Goal: Task Accomplishment & Management: Manage account settings

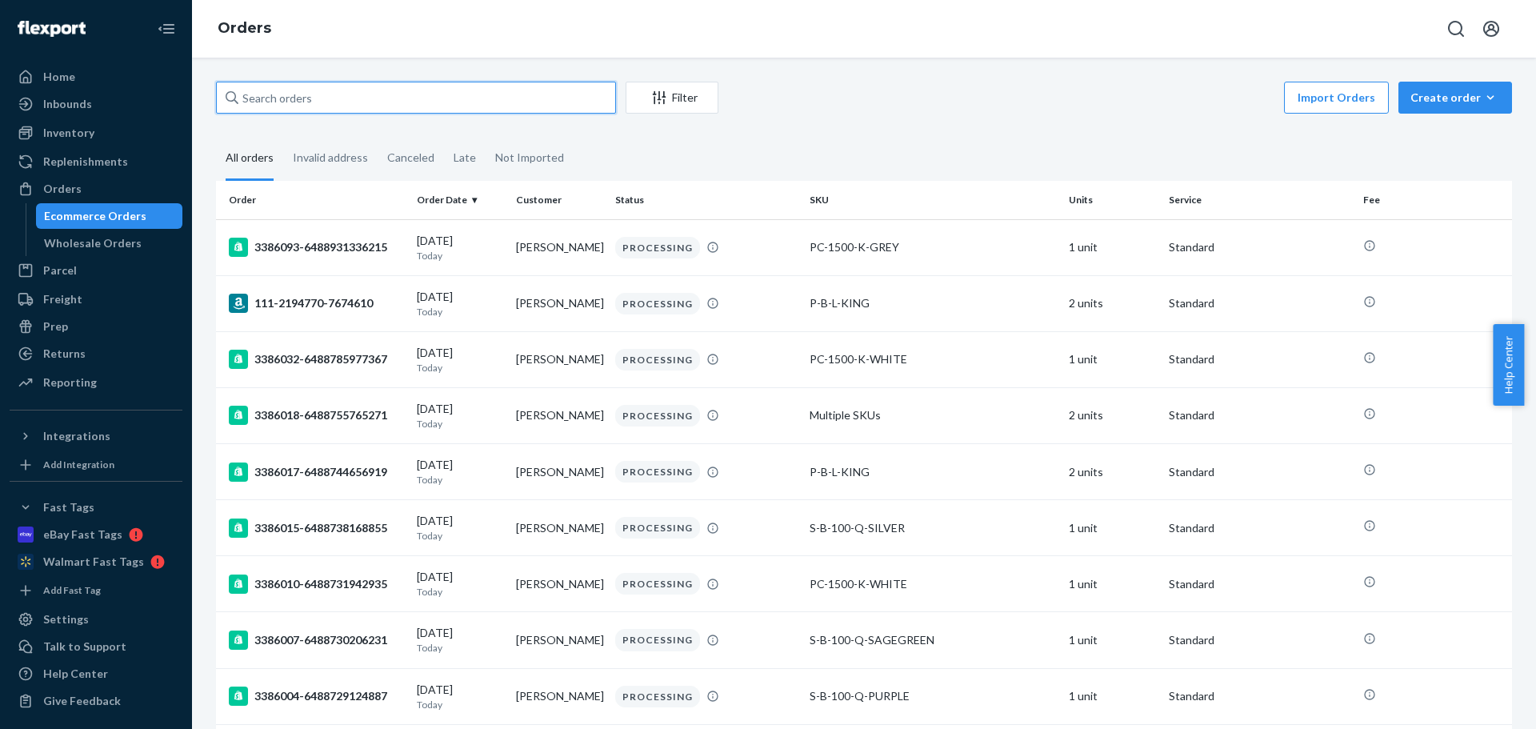
click at [306, 89] on input "text" at bounding box center [416, 98] width 400 height 32
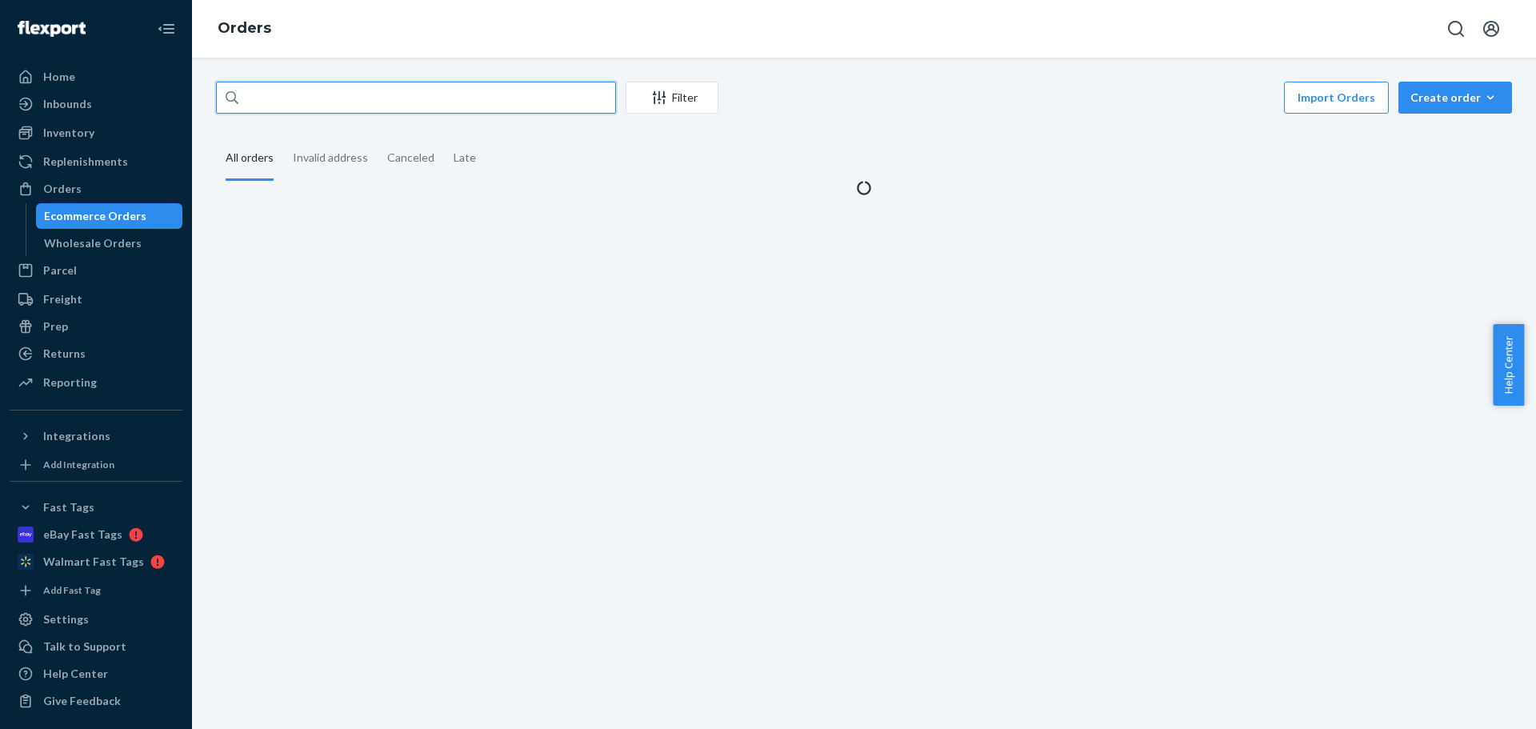
paste input "[PERSON_NAME]"
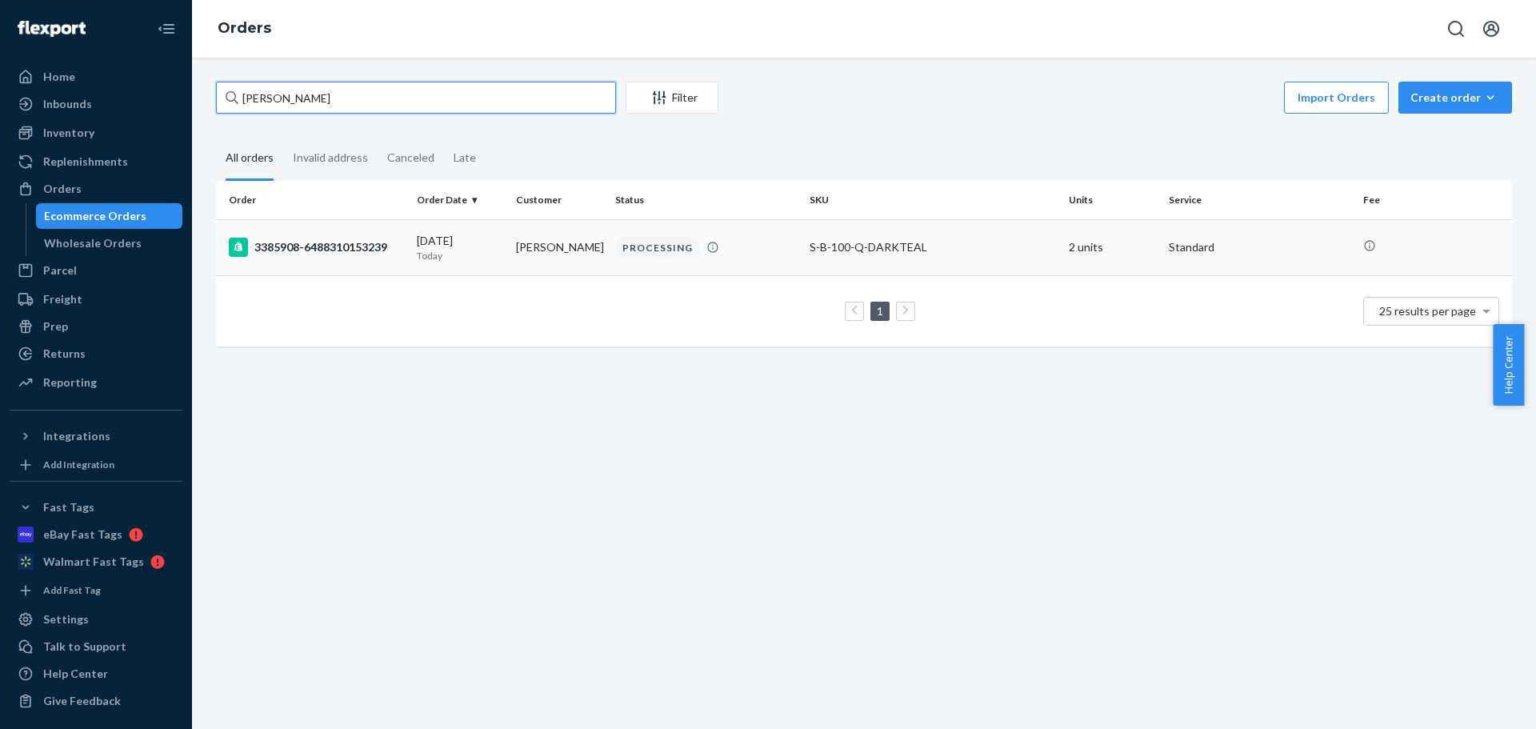
type input "[PERSON_NAME]"
click at [459, 255] on p "Today" at bounding box center [460, 256] width 86 height 14
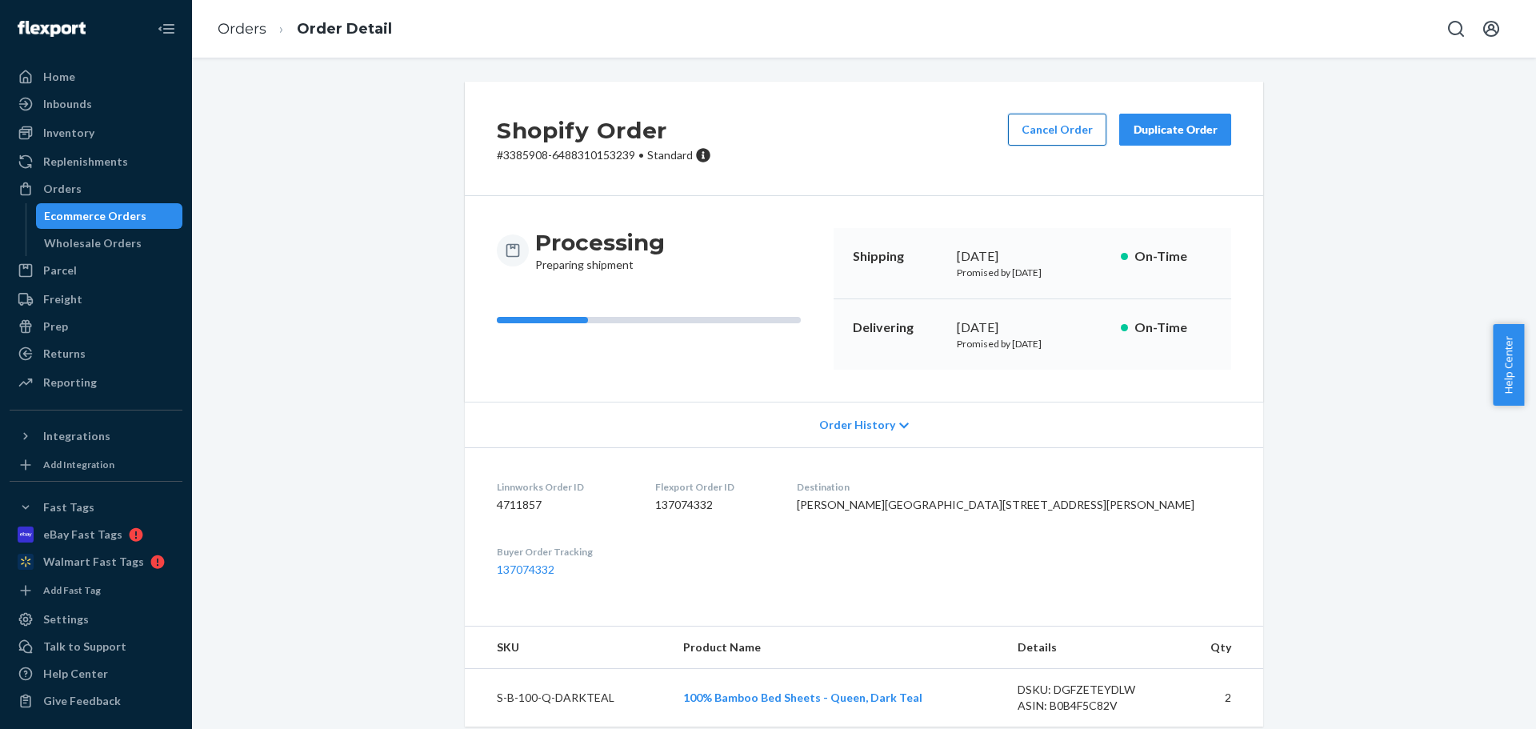
click at [1059, 134] on button "Cancel Order" at bounding box center [1057, 130] width 98 height 32
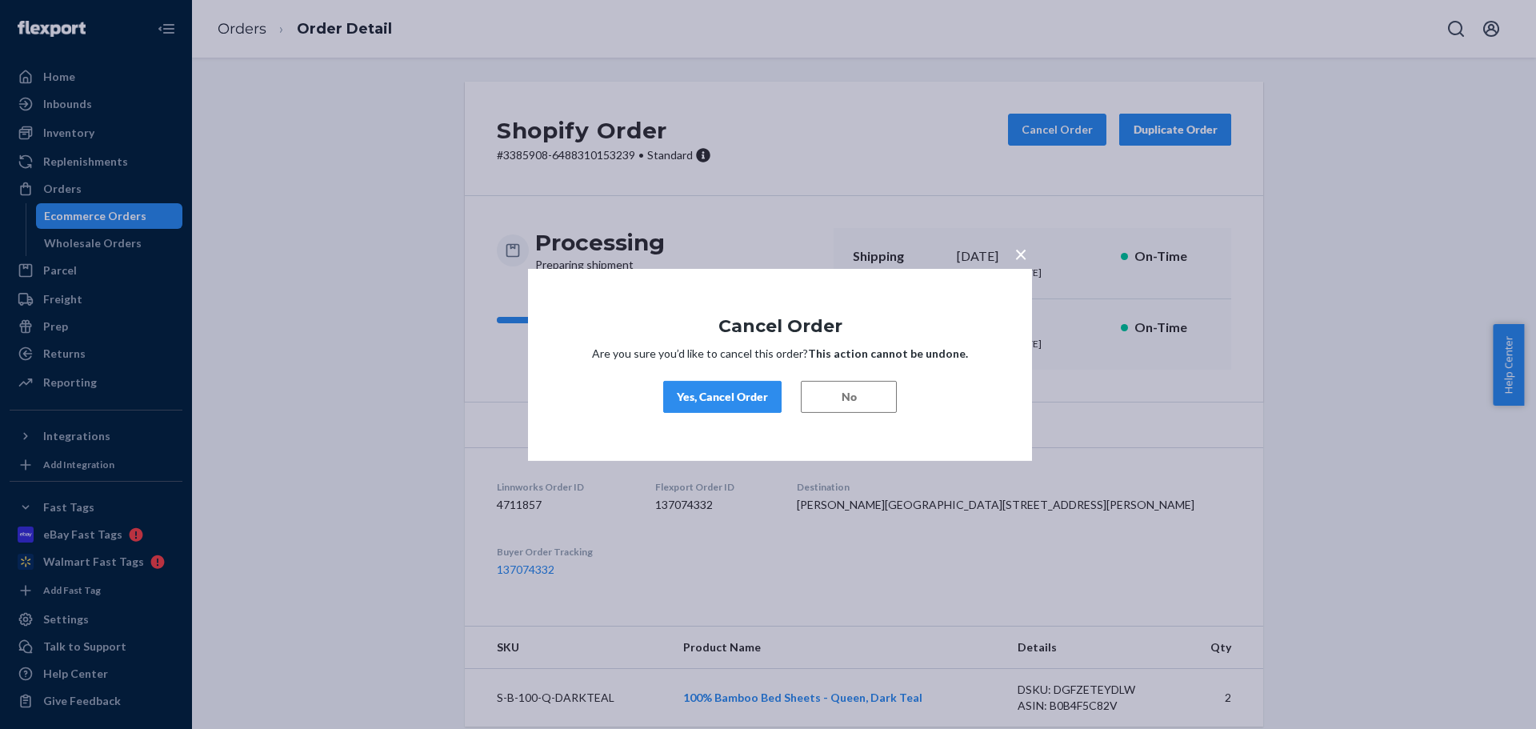
click at [831, 388] on button "No" at bounding box center [849, 397] width 96 height 32
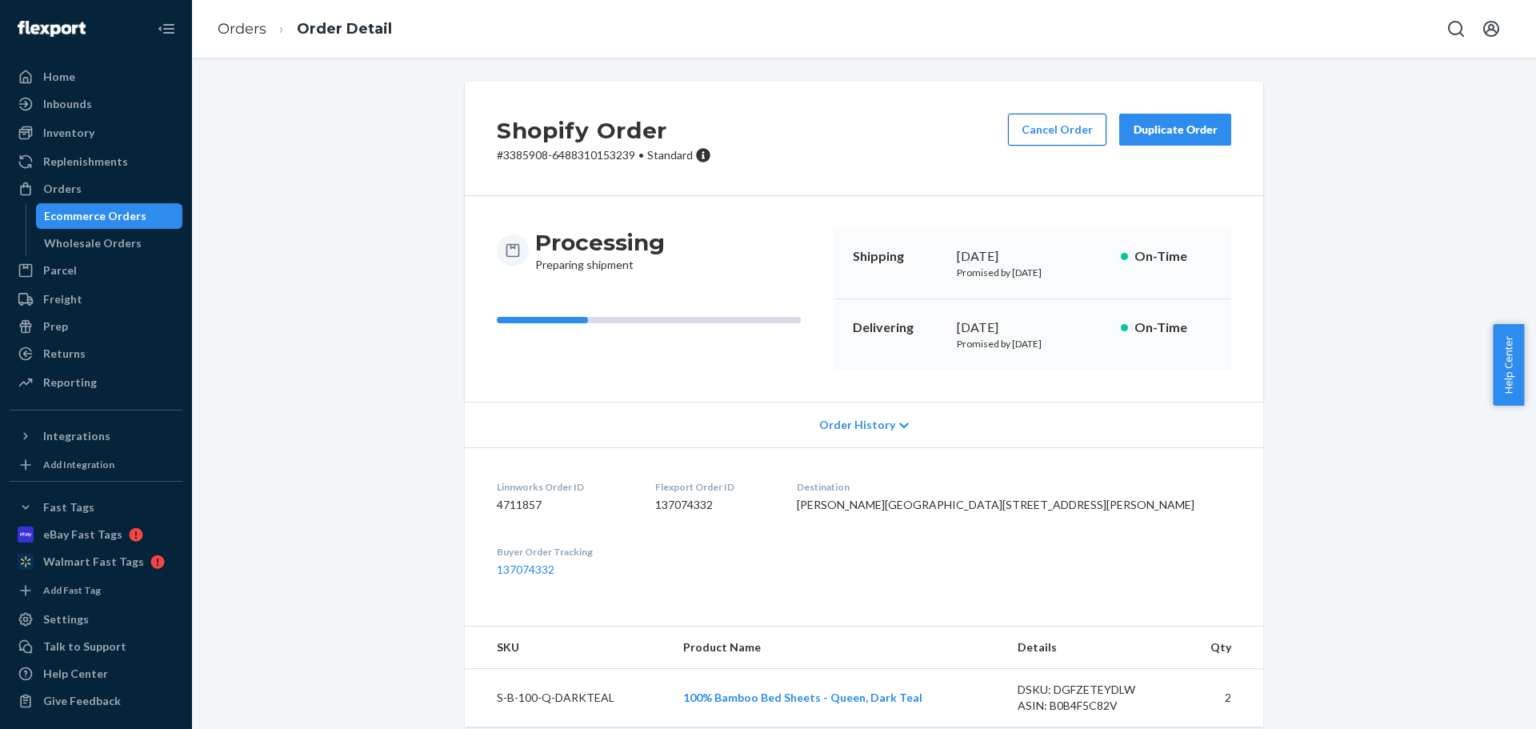
click at [1039, 134] on button "Cancel Order" at bounding box center [1057, 130] width 98 height 32
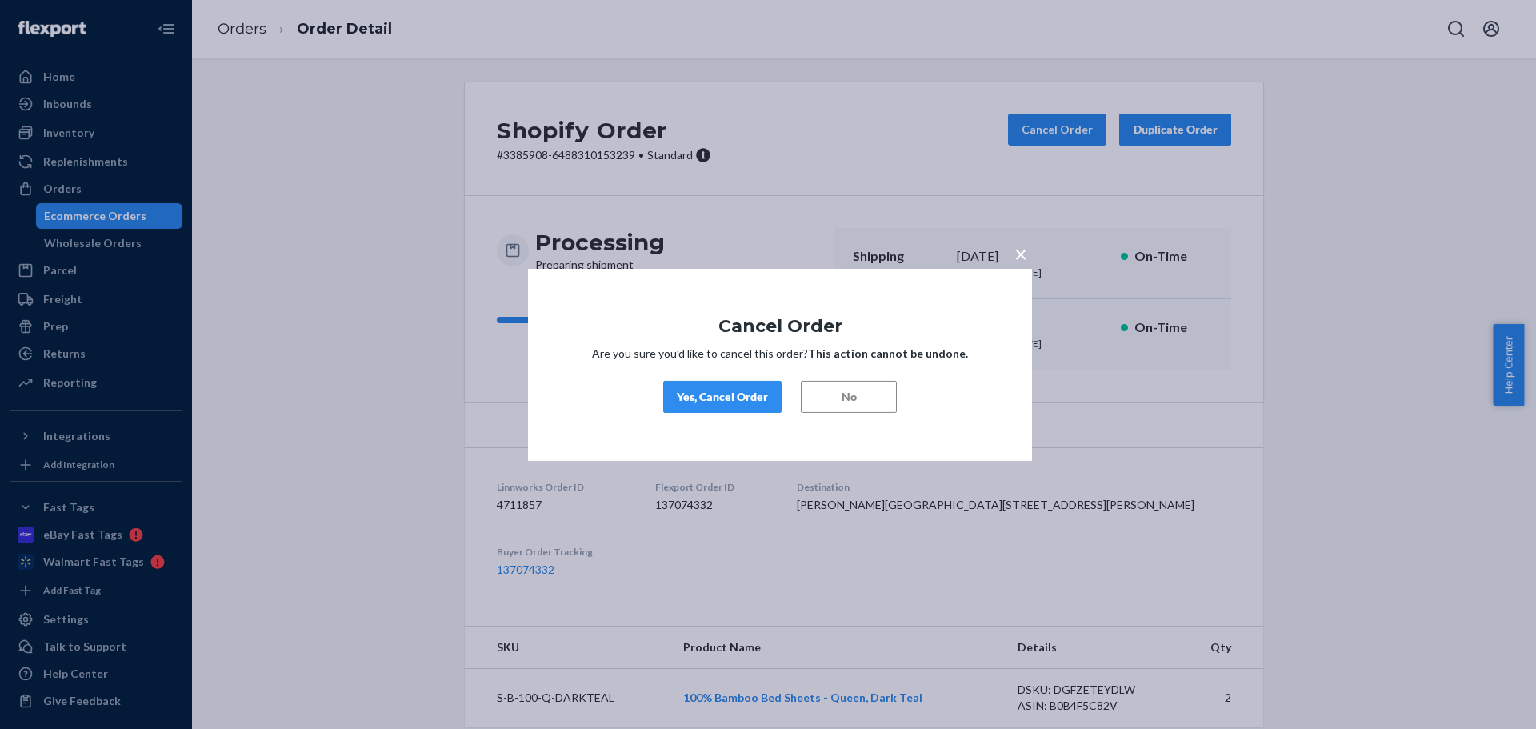
click at [743, 405] on button "Yes, Cancel Order" at bounding box center [722, 397] width 118 height 32
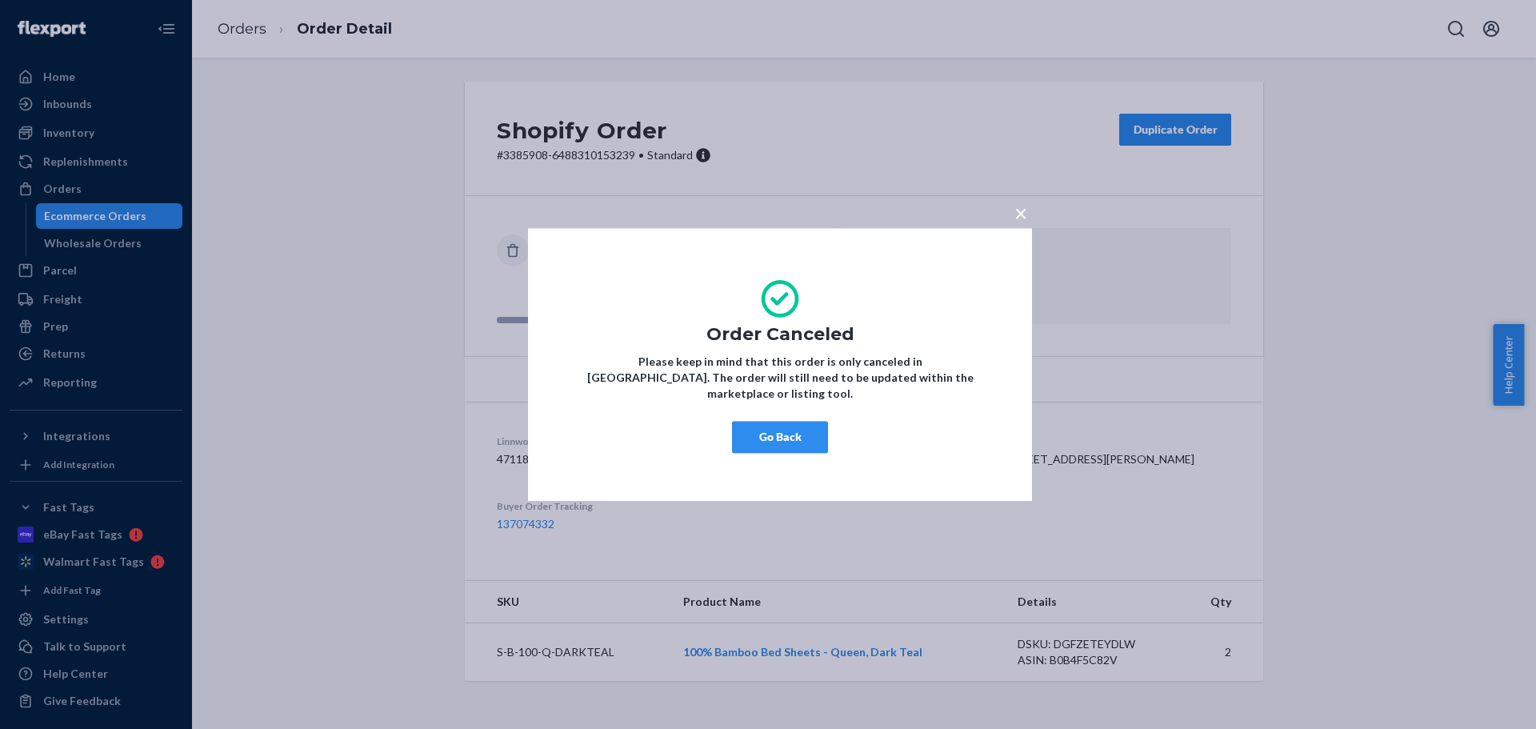
click at [783, 431] on button "Go Back" at bounding box center [780, 437] width 96 height 32
